Goal: Transaction & Acquisition: Purchase product/service

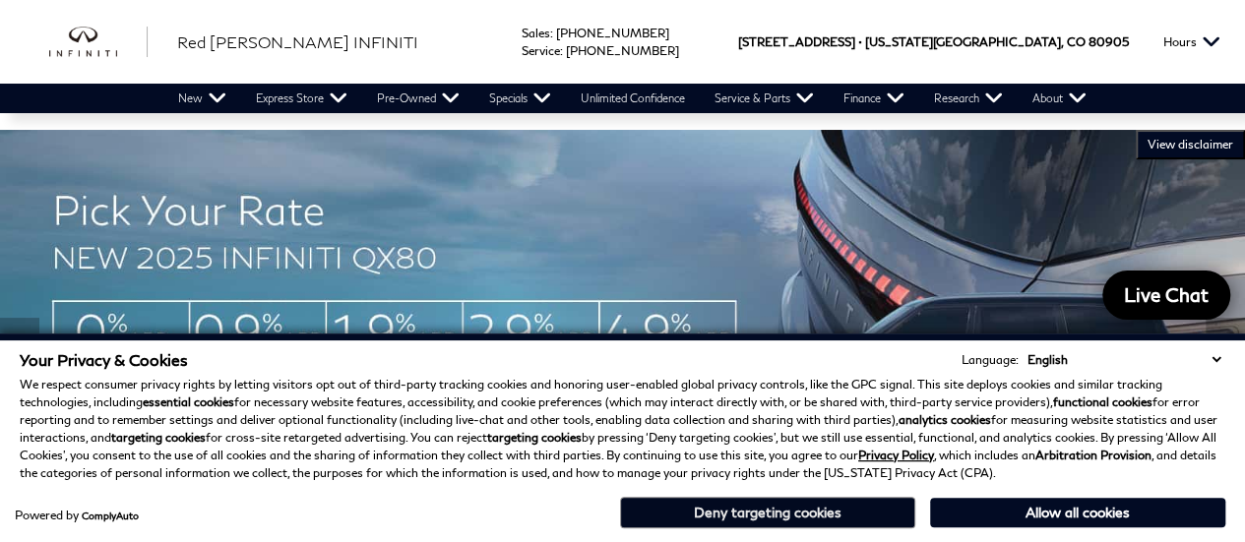
click at [821, 513] on button "Deny targeting cookies" at bounding box center [767, 513] width 295 height 32
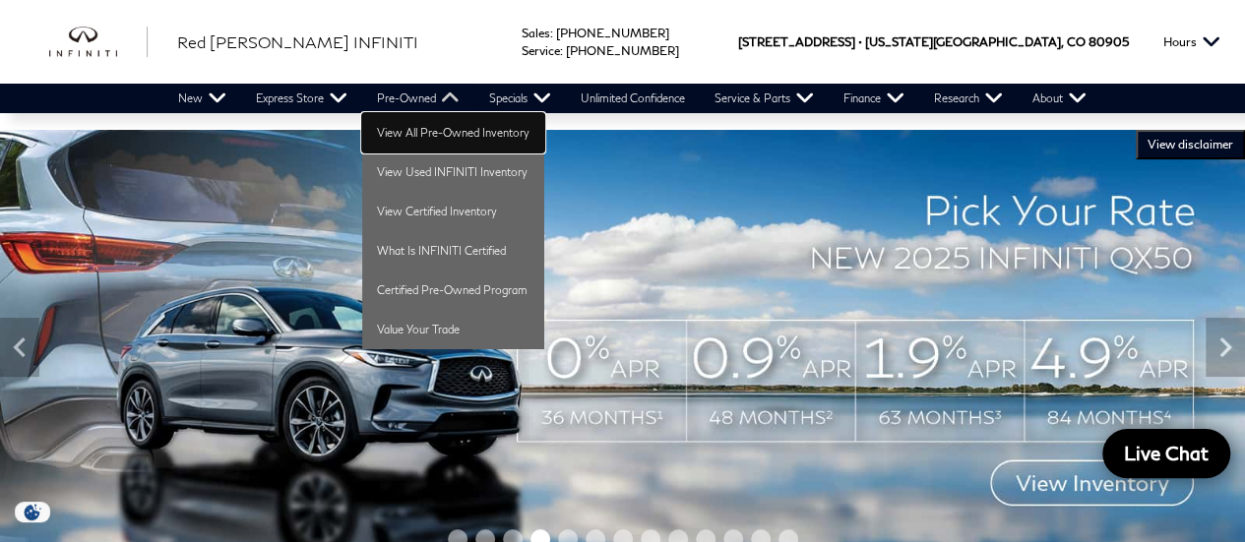
click at [441, 128] on link "View All Pre-Owned Inventory" at bounding box center [453, 132] width 182 height 39
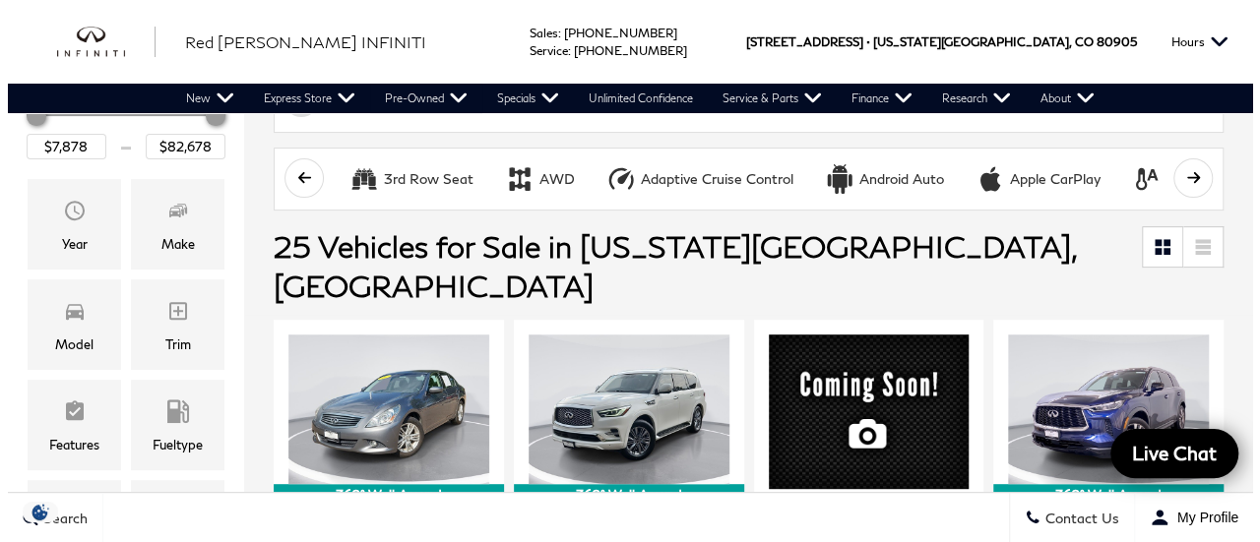
scroll to position [270, 0]
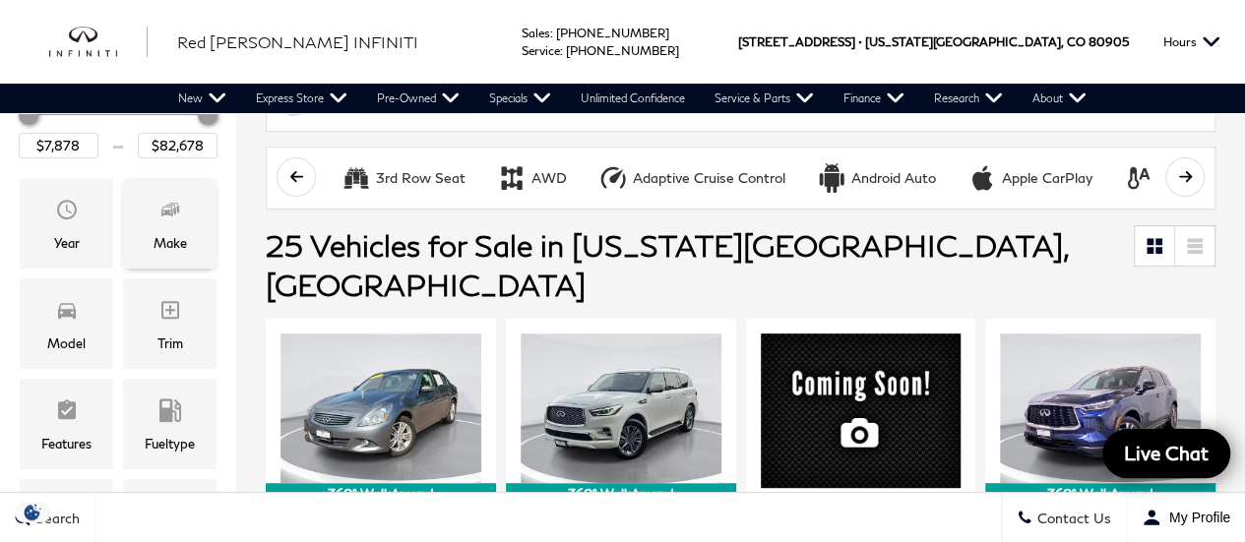
click at [169, 220] on icon "Make" at bounding box center [170, 210] width 24 height 24
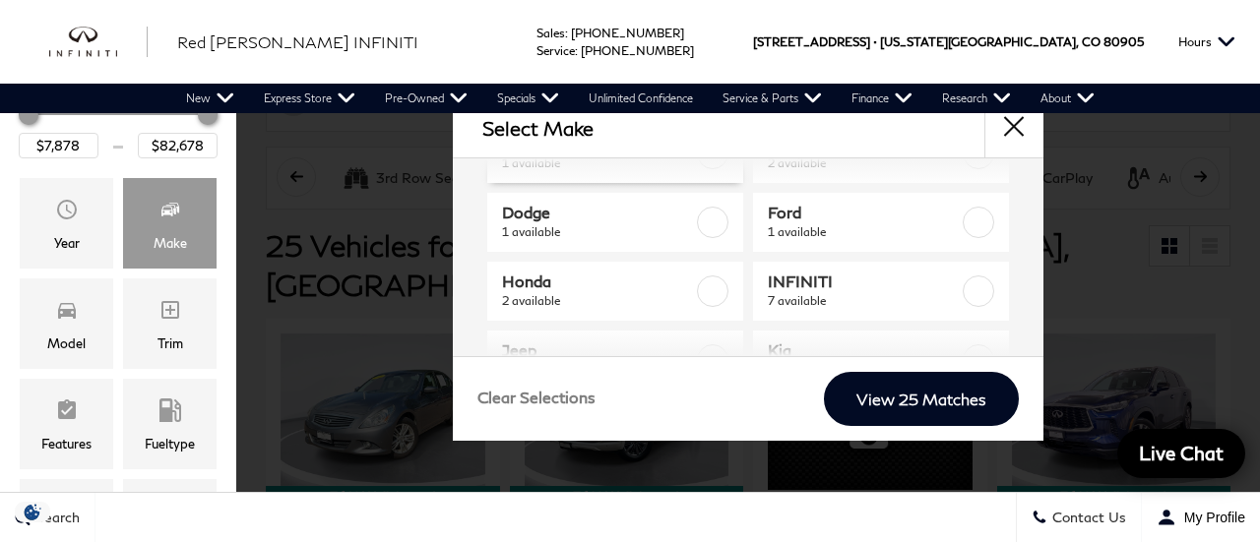
scroll to position [141, 0]
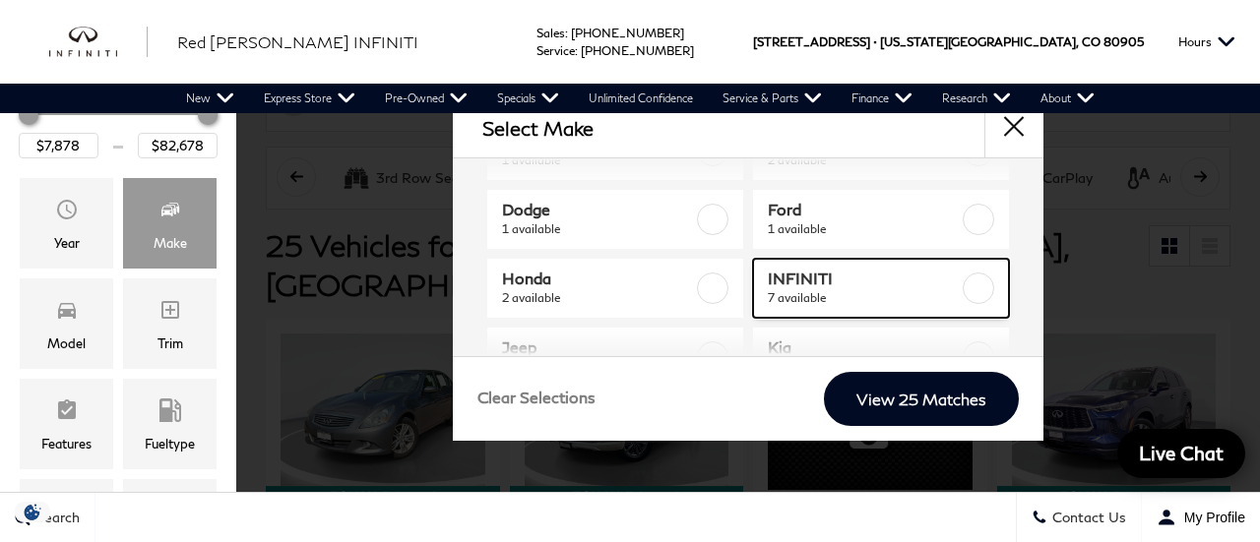
click at [969, 288] on label at bounding box center [979, 289] width 32 height 32
checkbox input "true"
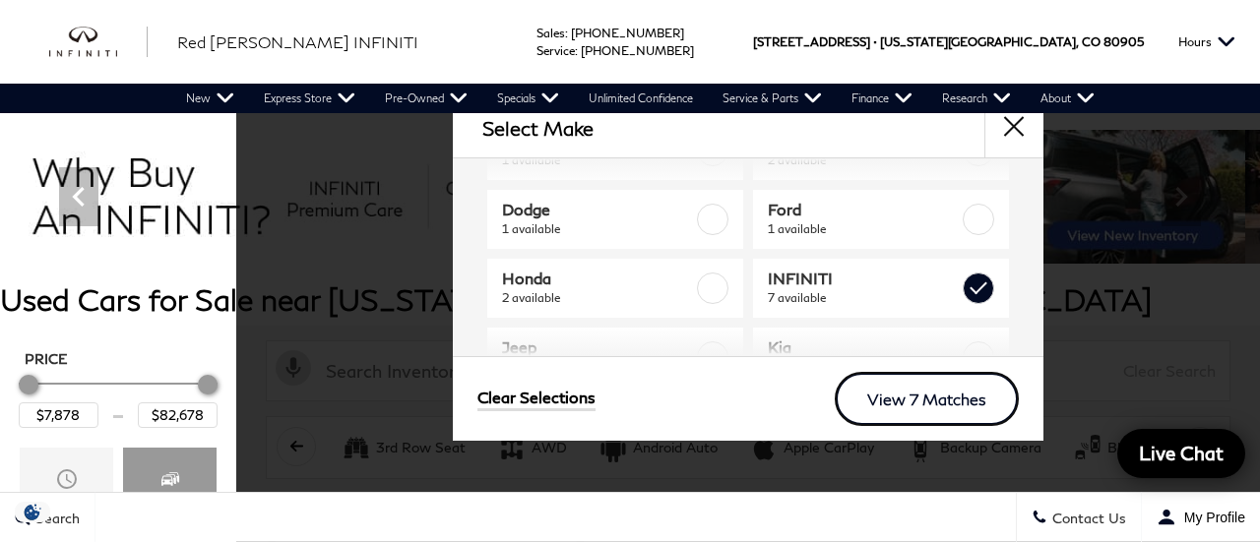
click at [947, 400] on link "View 7 Matches" at bounding box center [927, 399] width 184 height 54
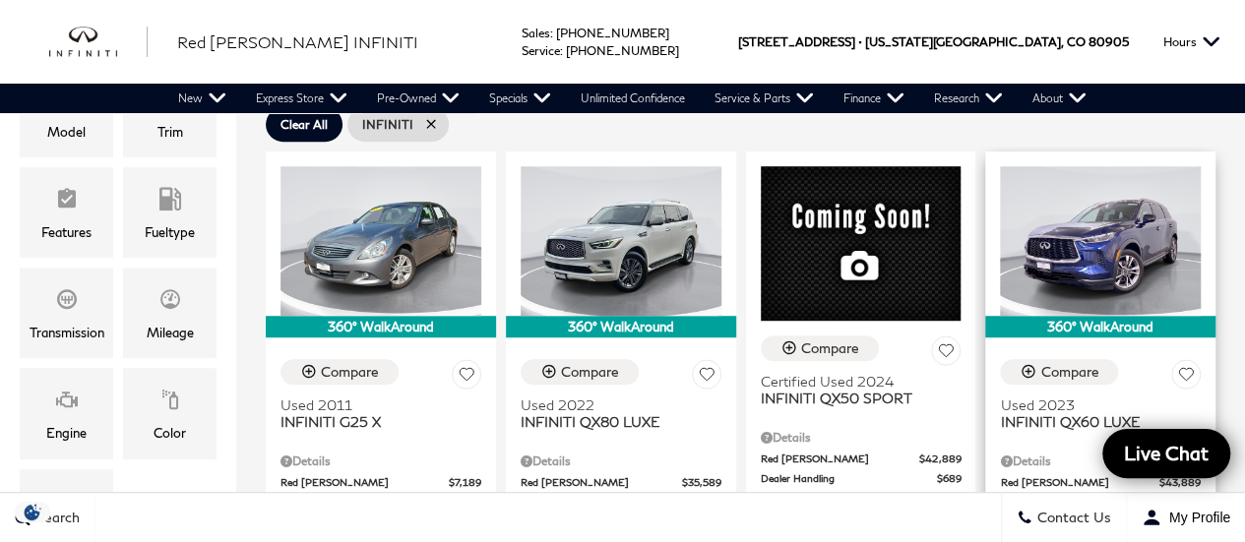
scroll to position [480, 0]
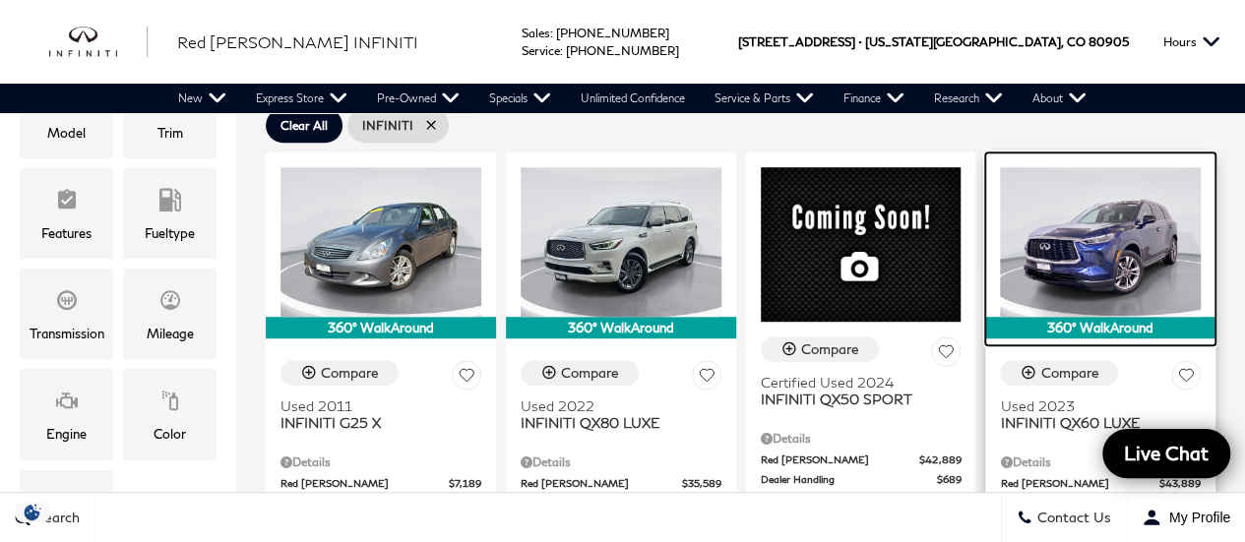
click at [1091, 202] on img at bounding box center [1100, 242] width 201 height 151
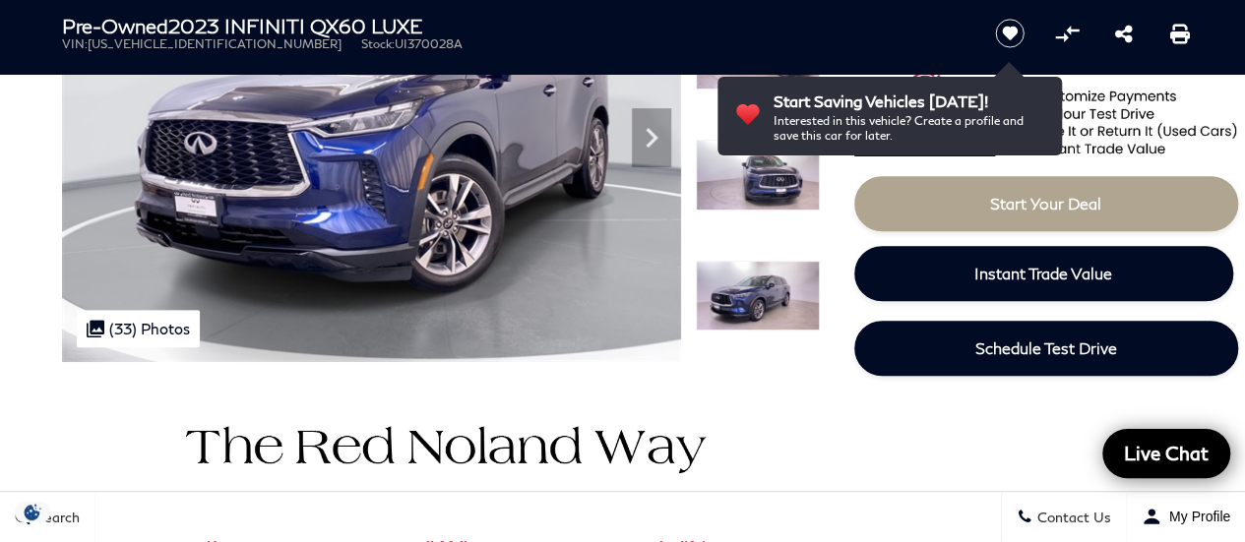
scroll to position [315, 0]
